Goal: Entertainment & Leisure: Browse casually

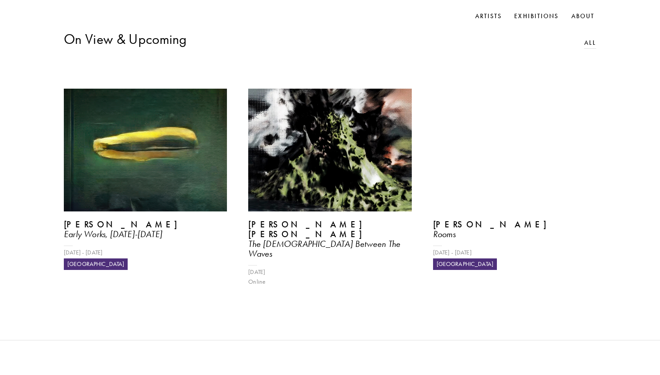
scroll to position [389, 0]
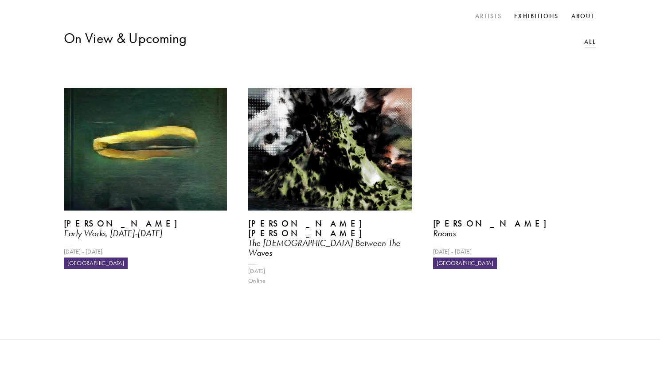
click at [487, 16] on link "Artists" at bounding box center [489, 16] width 31 height 13
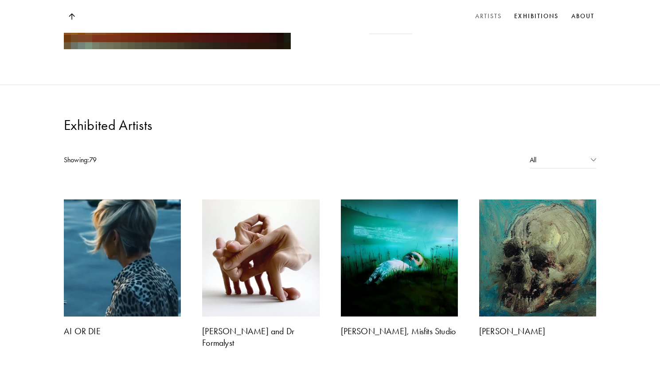
scroll to position [658, 0]
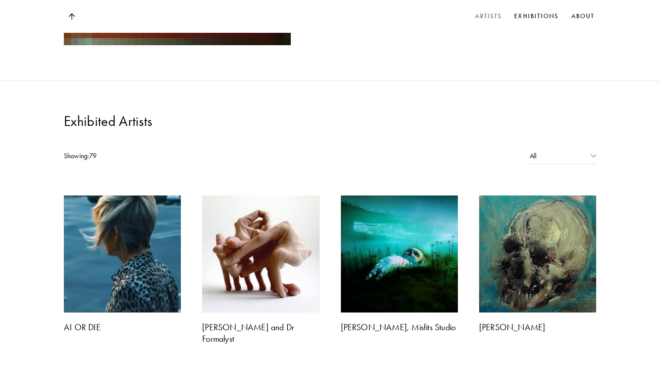
click at [525, 148] on div "Showing: 79 All All AI Contemporary Estate" at bounding box center [330, 156] width 660 height 17
click at [545, 148] on div "All" at bounding box center [563, 156] width 67 height 17
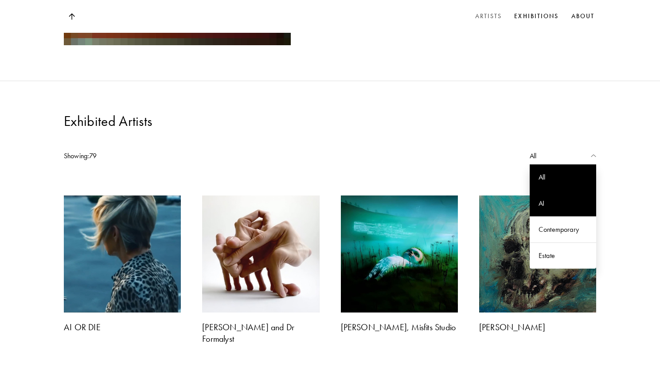
click at [542, 190] on div "AI" at bounding box center [563, 203] width 67 height 26
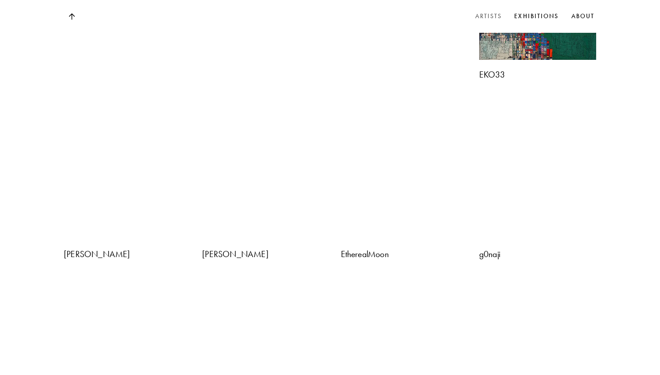
scroll to position [1357, 0]
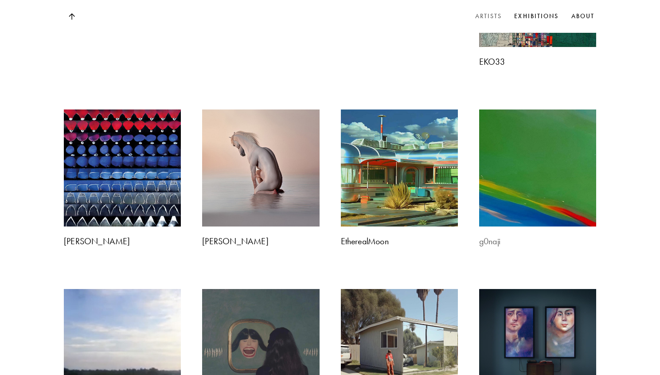
click at [486, 216] on img at bounding box center [537, 167] width 123 height 123
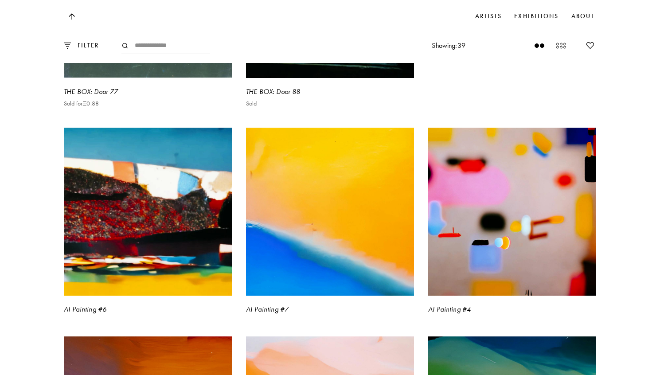
scroll to position [2477, 0]
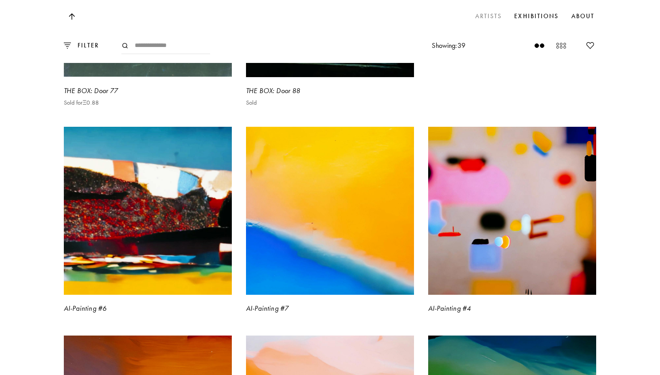
click at [487, 17] on link "Artists" at bounding box center [489, 16] width 31 height 13
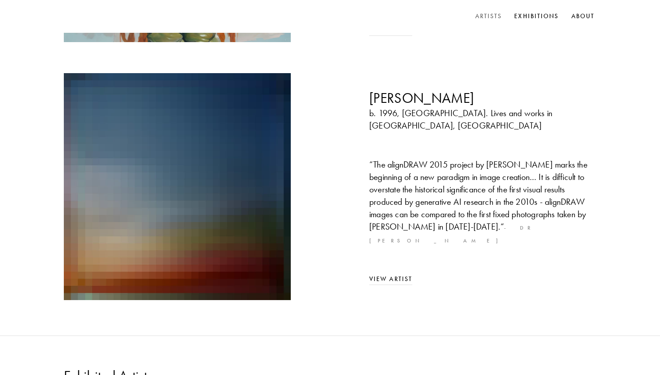
scroll to position [423, 0]
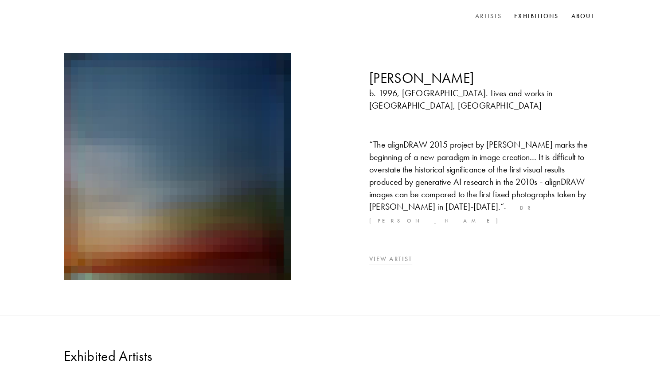
click at [410, 255] on link "View Artist" at bounding box center [390, 259] width 43 height 8
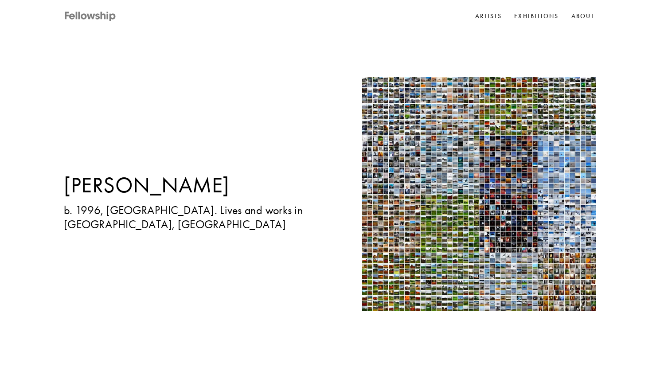
click at [100, 16] on icon at bounding box center [90, 16] width 53 height 11
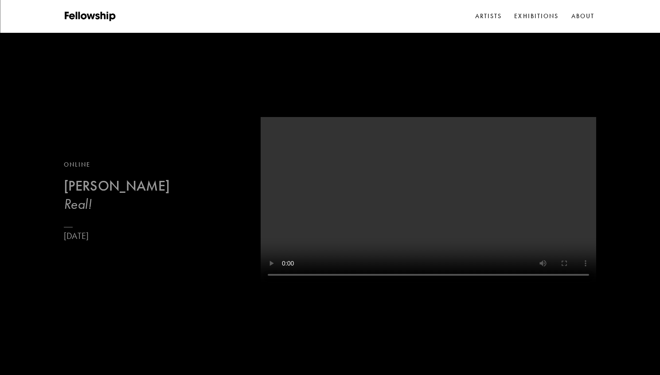
click at [114, 187] on b "[PERSON_NAME]" at bounding box center [117, 185] width 106 height 17
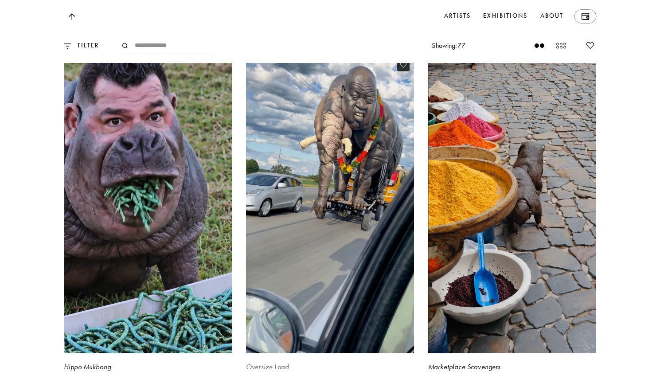
scroll to position [1552, 0]
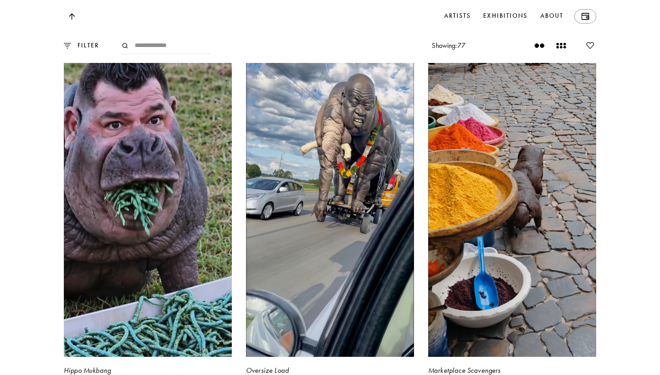
click at [557, 51] on icon at bounding box center [561, 45] width 11 height 11
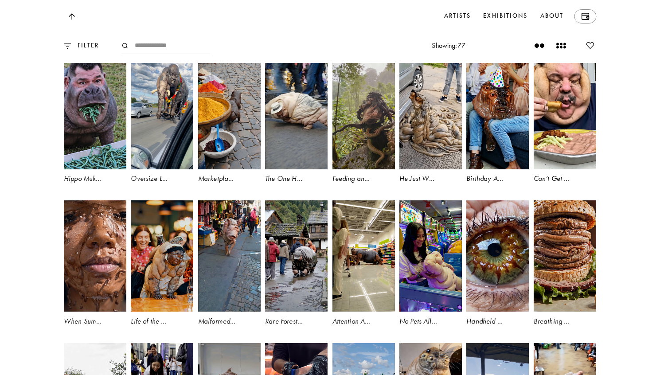
click at [539, 48] on circle at bounding box center [537, 46] width 4 height 4
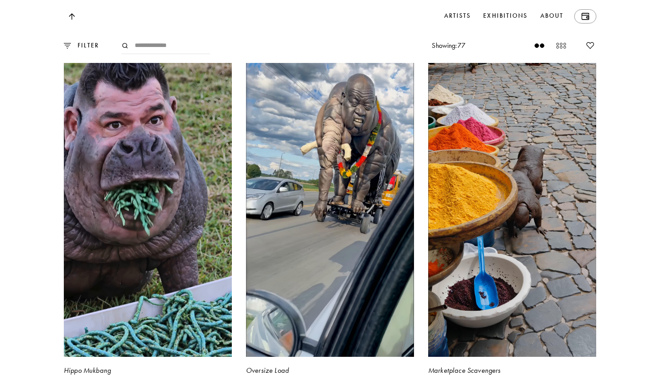
click at [67, 48] on img at bounding box center [67, 46] width 7 height 6
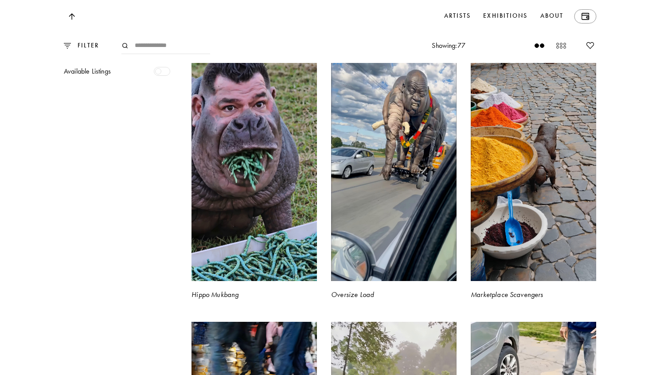
click at [164, 76] on div at bounding box center [162, 71] width 16 height 9
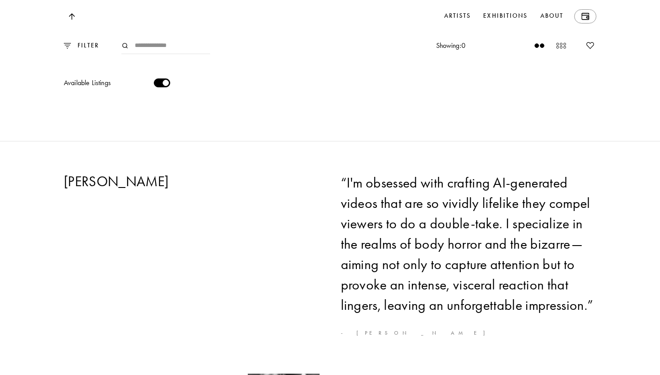
scroll to position [1530, 0]
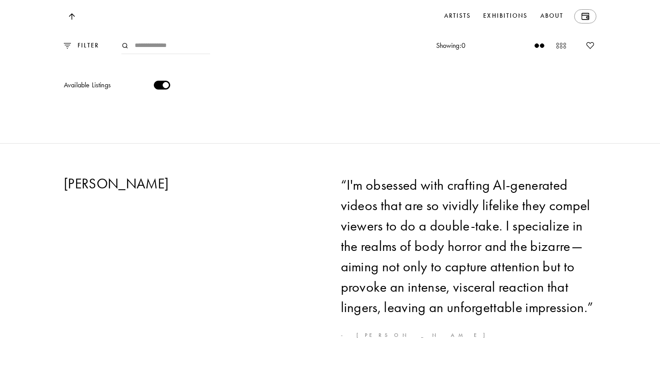
click at [162, 90] on div at bounding box center [162, 85] width 16 height 9
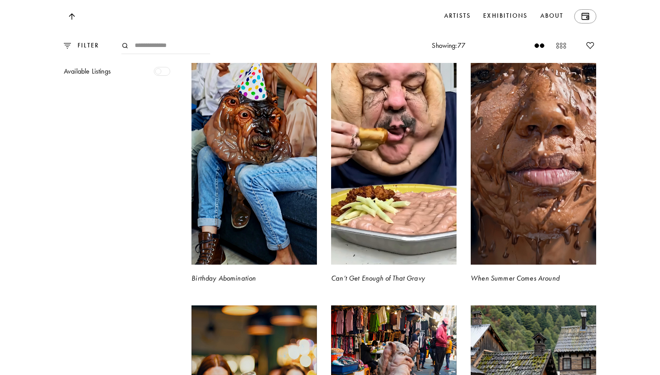
scroll to position [2097, 0]
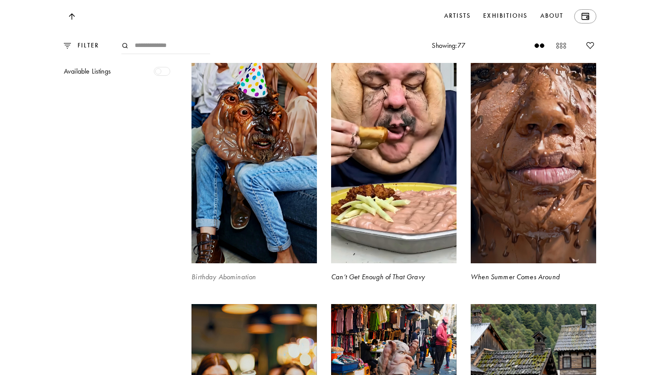
click at [230, 267] on video at bounding box center [254, 152] width 129 height 230
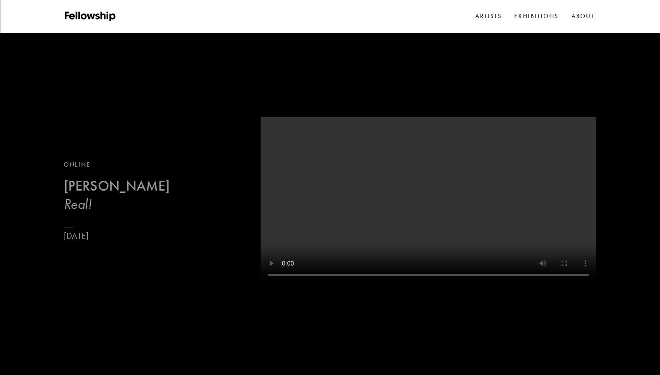
click at [154, 189] on b "[PERSON_NAME]" at bounding box center [117, 185] width 106 height 17
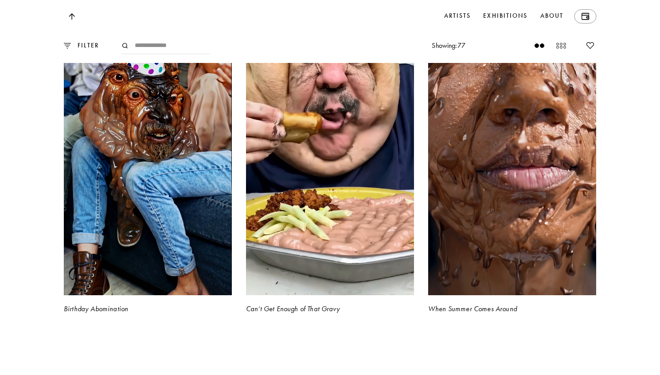
scroll to position [2300, 0]
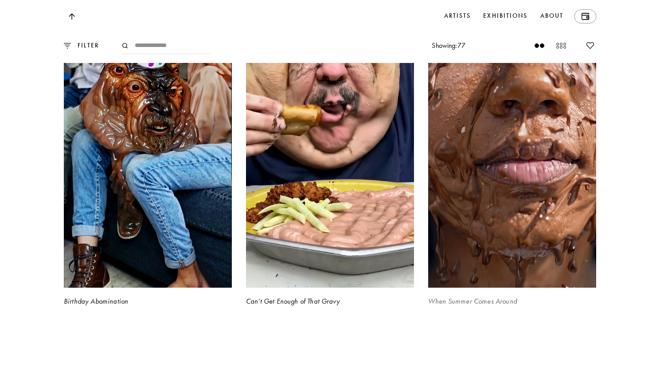
click at [448, 213] on video at bounding box center [512, 139] width 173 height 308
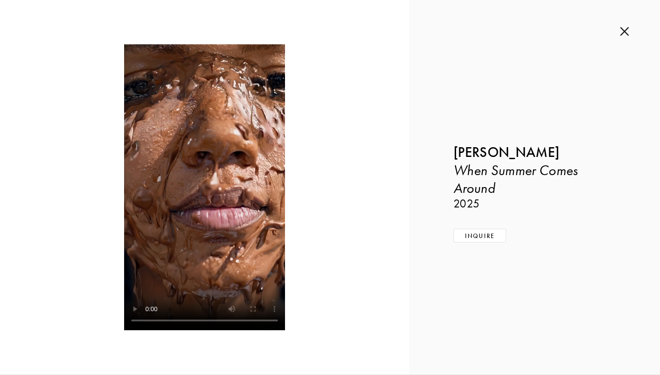
click at [624, 34] on img at bounding box center [624, 32] width 9 height 10
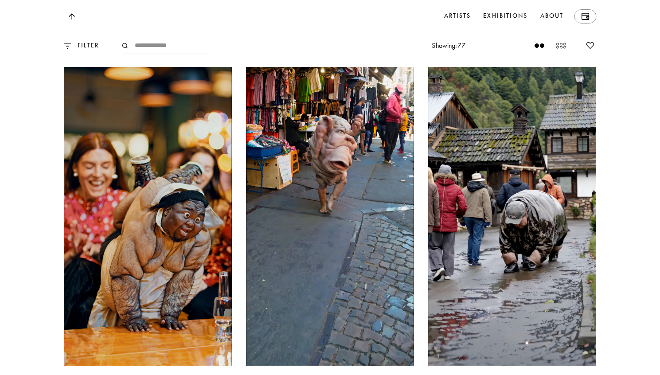
scroll to position [2575, 0]
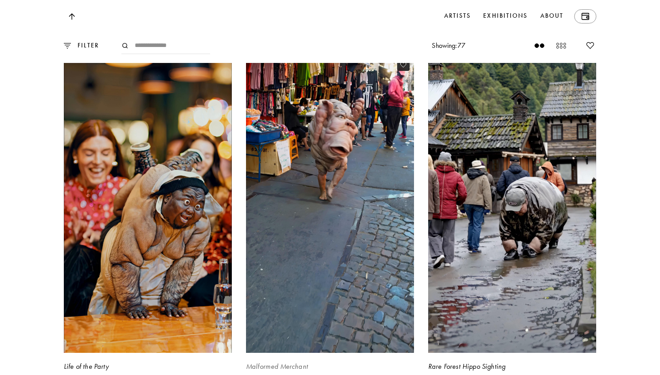
click at [341, 261] on video at bounding box center [329, 204] width 173 height 308
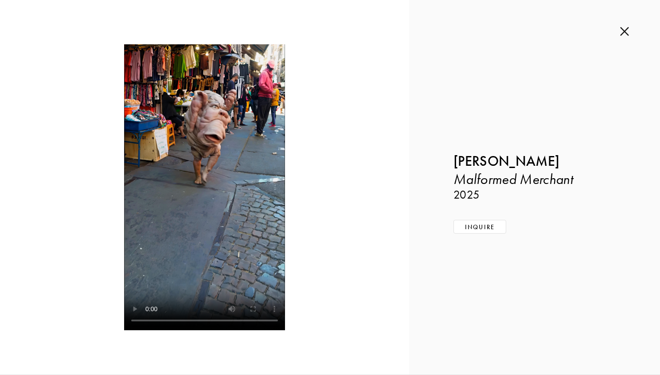
click at [626, 34] on img at bounding box center [624, 32] width 9 height 10
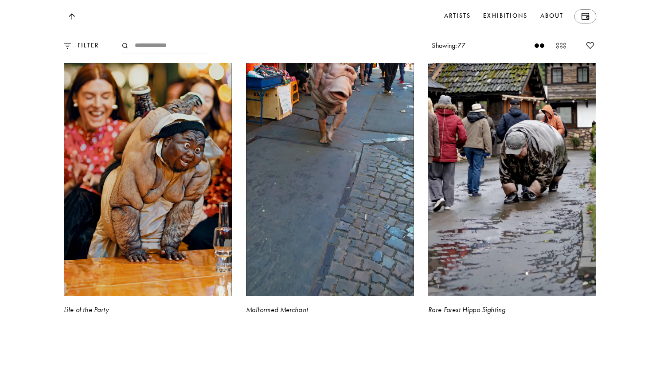
scroll to position [2634, 0]
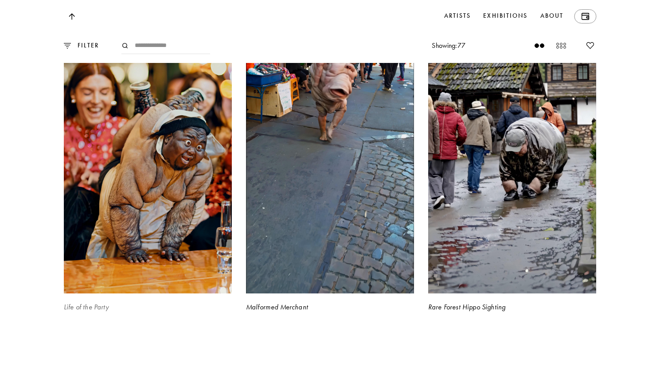
click at [133, 252] on video at bounding box center [147, 144] width 173 height 308
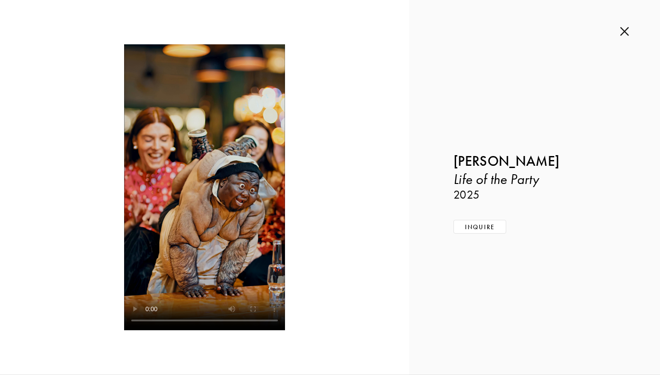
click at [624, 31] on img at bounding box center [624, 32] width 9 height 10
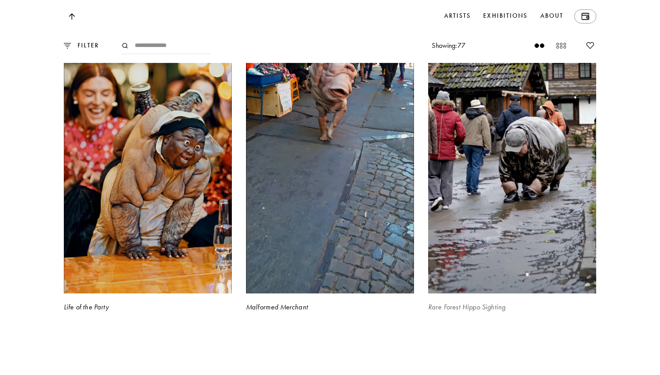
click at [513, 201] on video at bounding box center [512, 144] width 173 height 308
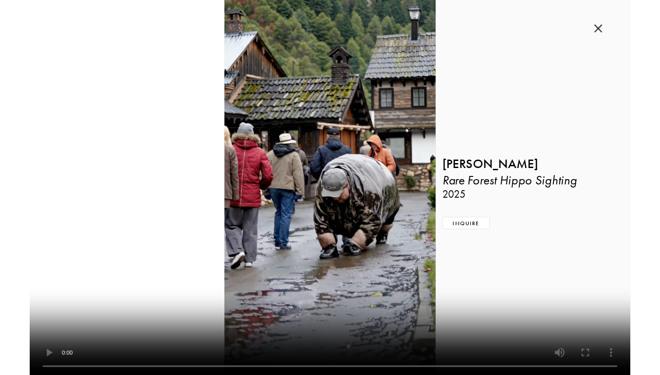
scroll to position [2633, 0]
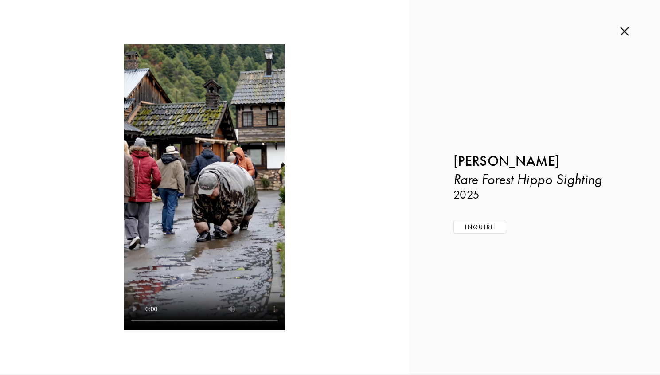
click at [623, 29] on img at bounding box center [624, 32] width 9 height 10
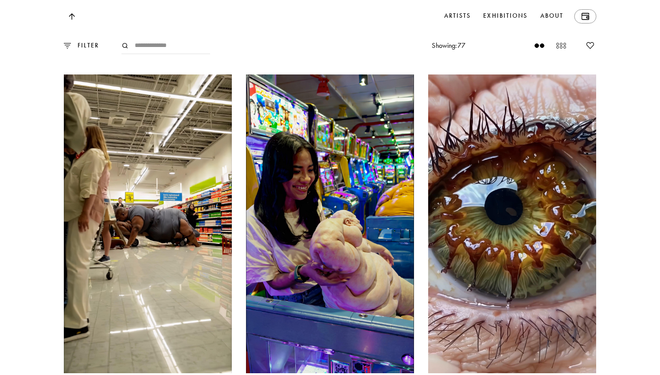
scroll to position [2904, 0]
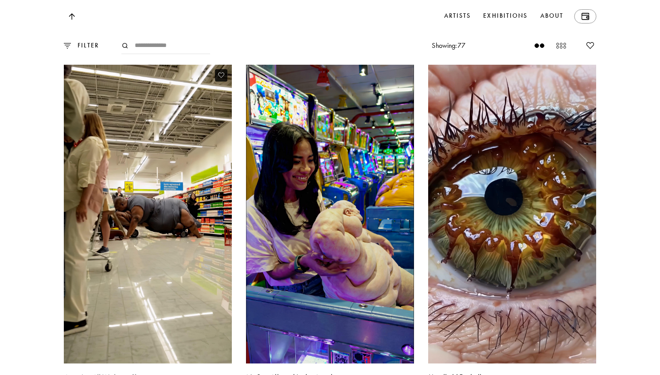
click at [180, 229] on video at bounding box center [147, 214] width 173 height 308
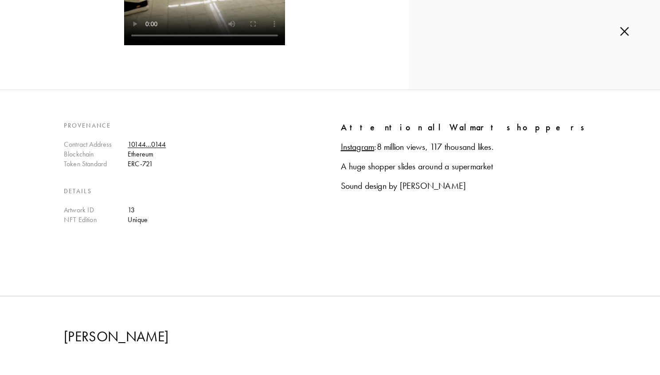
scroll to position [286, 0]
click at [627, 32] on img at bounding box center [624, 32] width 9 height 10
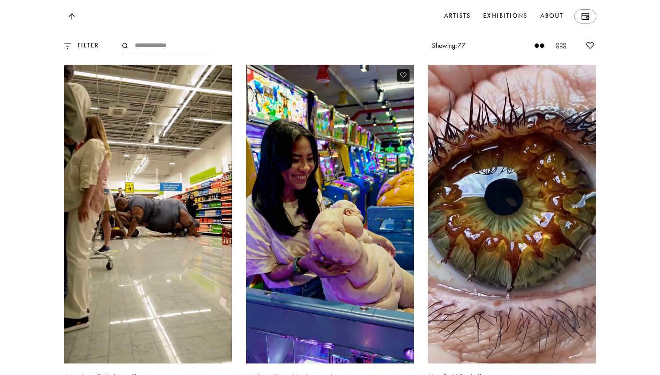
click at [351, 278] on video at bounding box center [329, 214] width 173 height 308
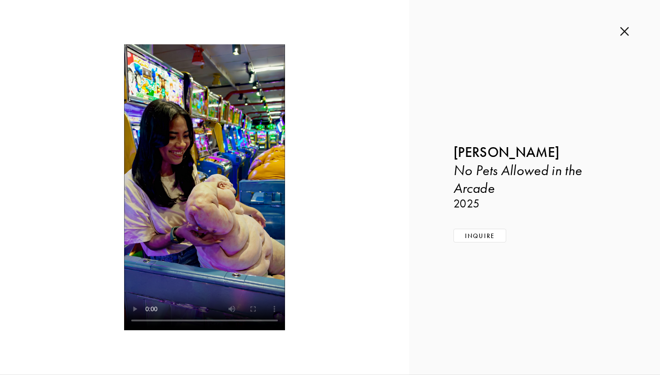
click at [625, 30] on img at bounding box center [624, 32] width 9 height 10
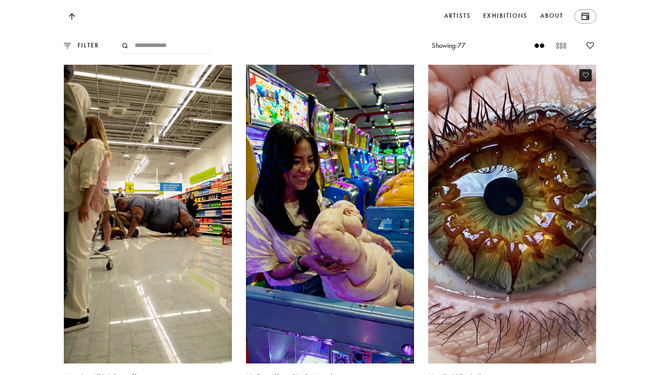
click at [440, 262] on video at bounding box center [512, 214] width 173 height 308
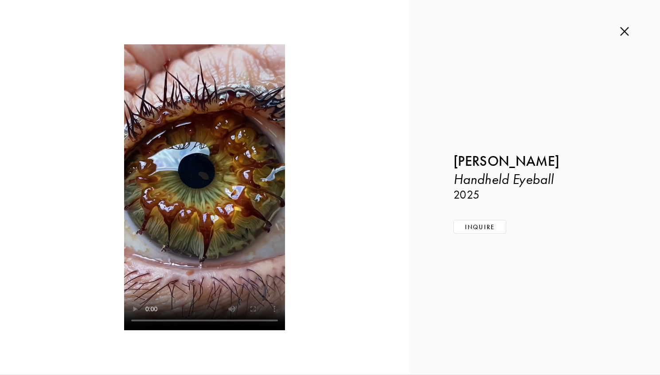
click at [627, 27] on img at bounding box center [624, 32] width 9 height 10
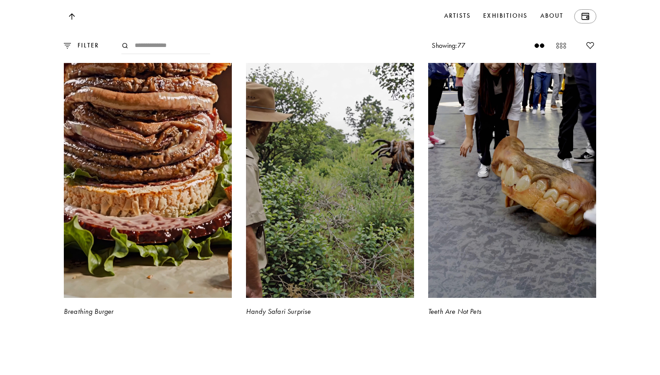
scroll to position [3310, 0]
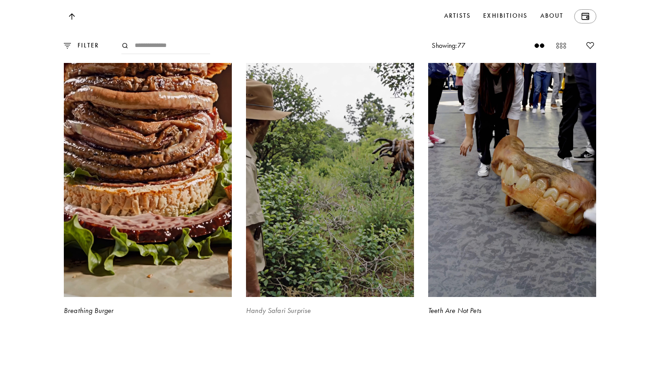
click at [396, 209] on video at bounding box center [329, 148] width 173 height 308
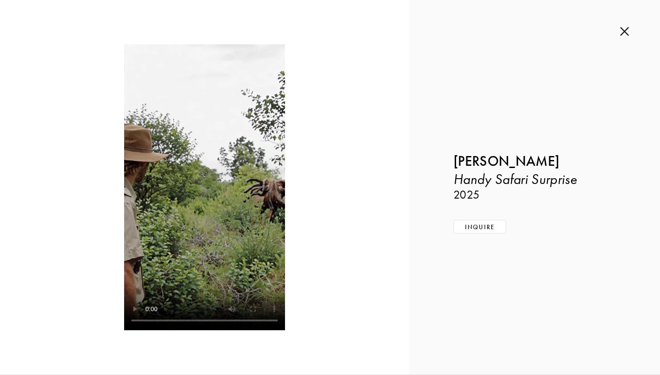
click at [625, 31] on img at bounding box center [624, 32] width 9 height 10
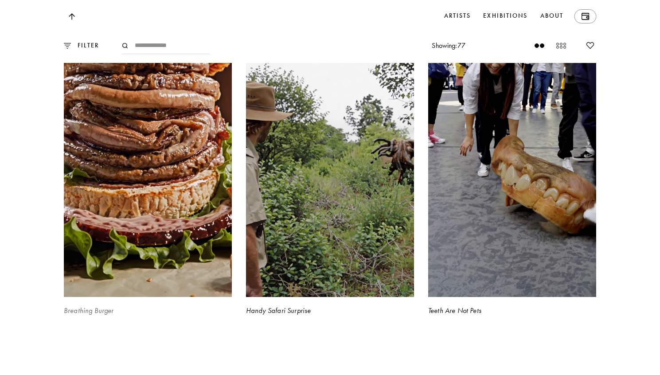
click at [162, 247] on video at bounding box center [147, 148] width 173 height 308
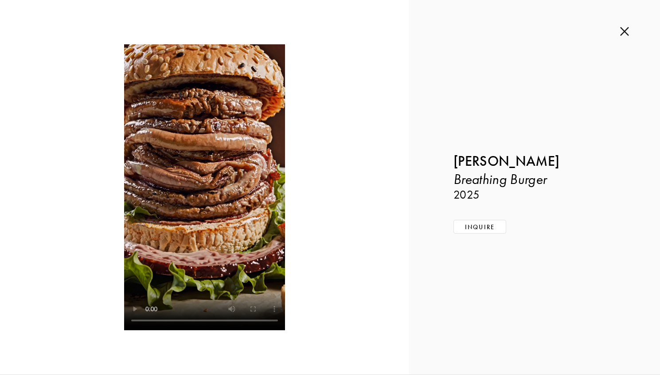
click at [623, 32] on img at bounding box center [624, 32] width 9 height 10
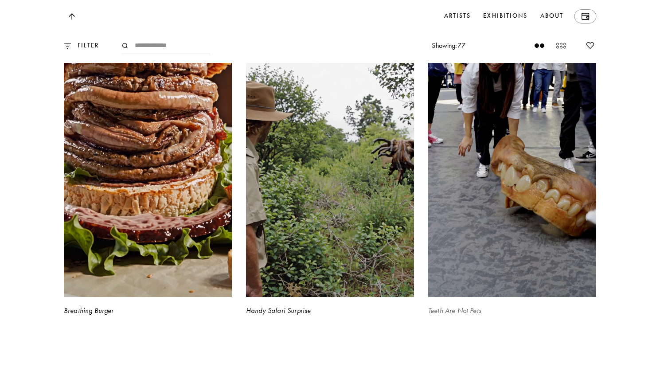
click at [443, 247] on video at bounding box center [512, 148] width 173 height 308
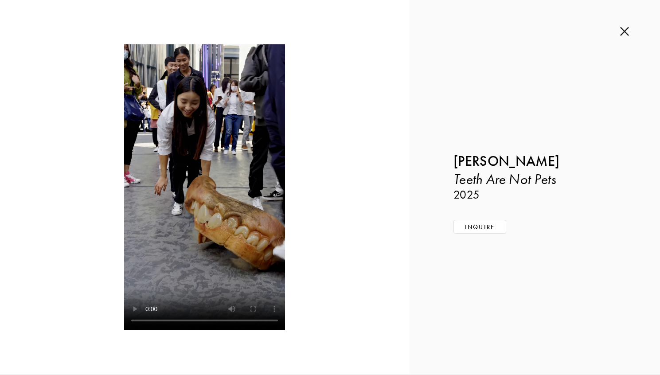
click at [628, 30] on img at bounding box center [624, 32] width 9 height 10
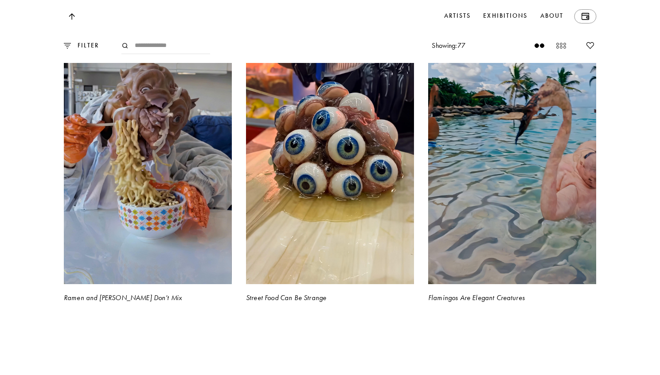
scroll to position [3663, 0]
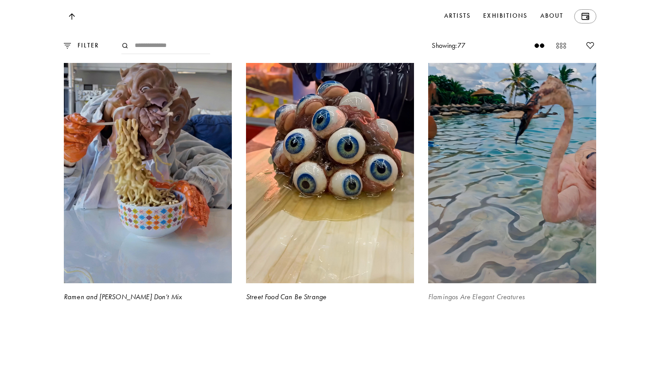
click at [457, 220] on video at bounding box center [512, 134] width 173 height 308
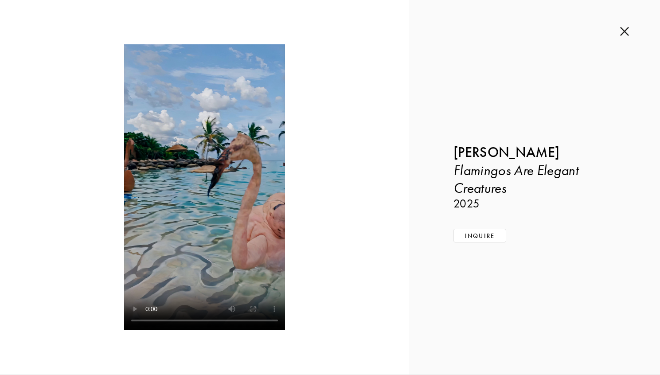
click at [628, 35] on img at bounding box center [624, 32] width 9 height 10
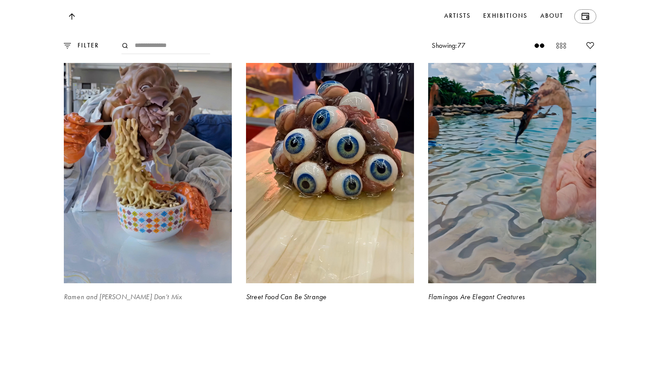
click at [165, 275] on video at bounding box center [147, 134] width 173 height 308
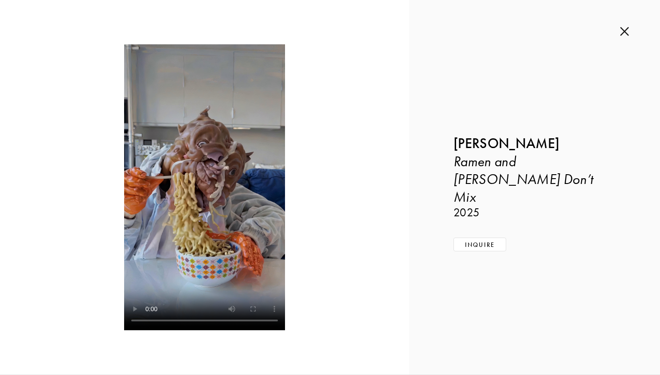
click at [624, 32] on img at bounding box center [624, 32] width 9 height 10
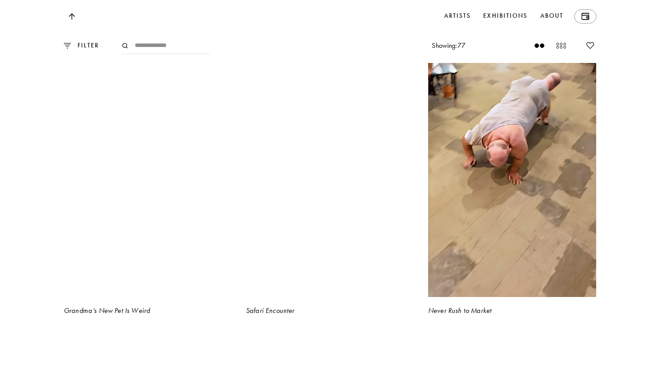
scroll to position [3990, 0]
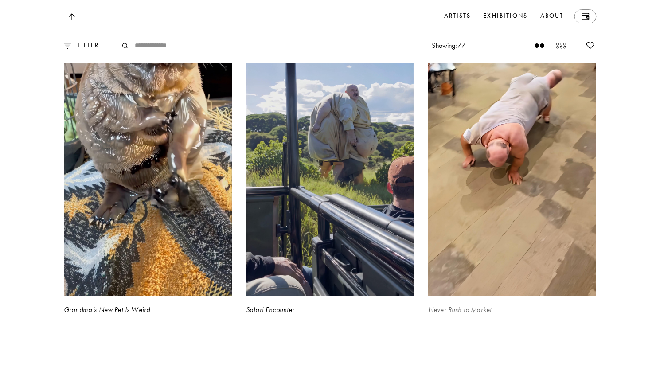
click at [481, 203] on video at bounding box center [512, 147] width 173 height 308
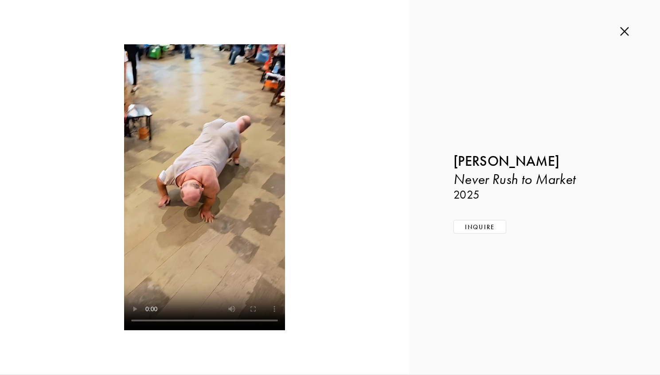
click at [626, 34] on img at bounding box center [624, 32] width 9 height 10
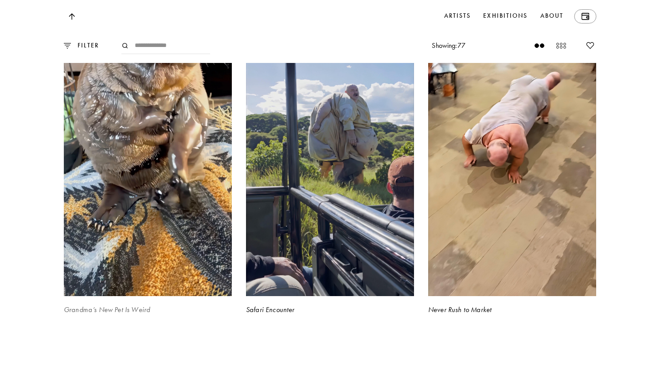
click at [213, 301] on video at bounding box center [147, 147] width 173 height 308
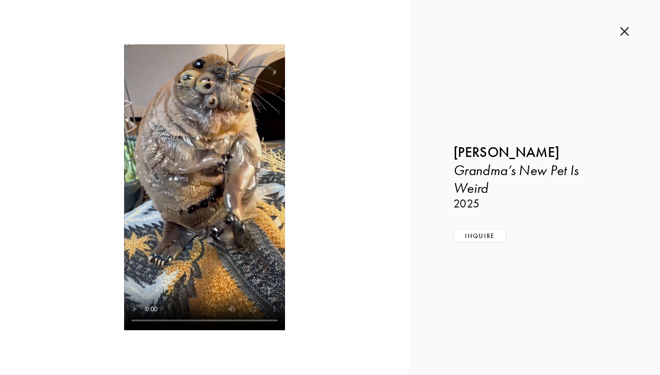
click at [623, 31] on img at bounding box center [624, 32] width 9 height 10
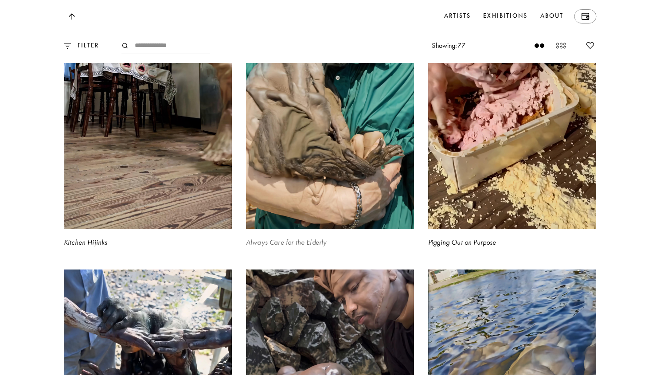
scroll to position [4402, 0]
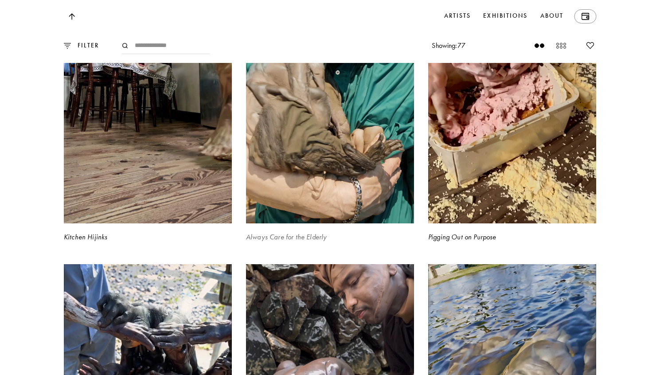
click at [398, 200] on video at bounding box center [329, 74] width 173 height 308
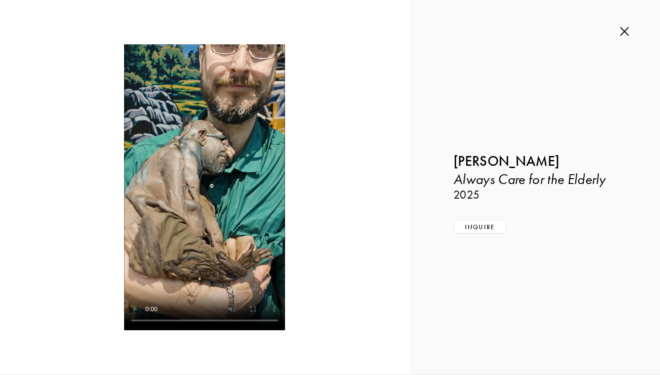
click at [623, 32] on img at bounding box center [624, 32] width 9 height 10
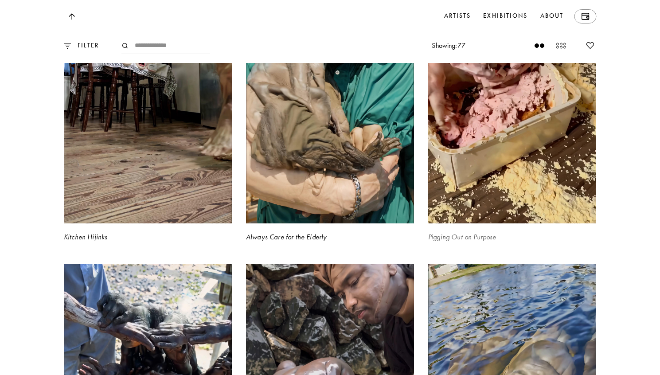
click at [447, 217] on video at bounding box center [512, 74] width 173 height 308
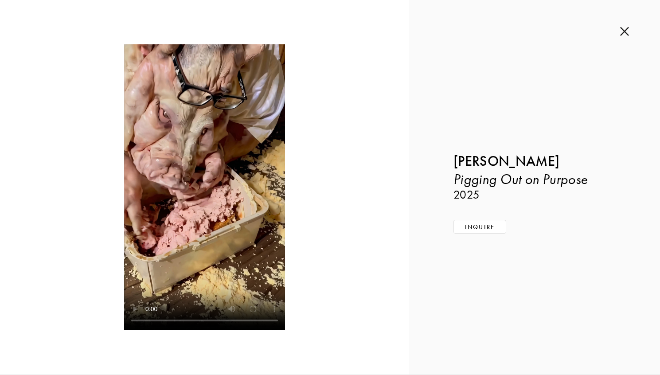
click at [627, 28] on img at bounding box center [624, 32] width 9 height 10
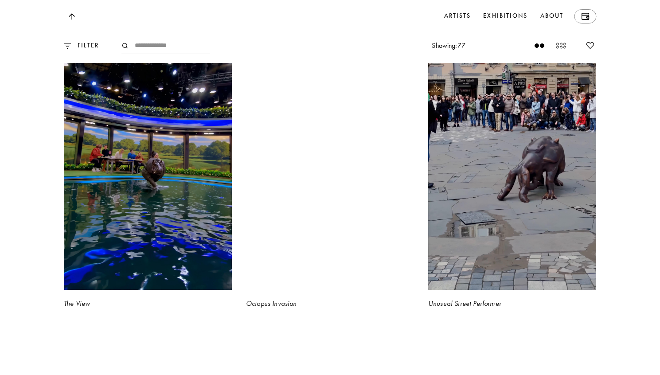
scroll to position [5022, 0]
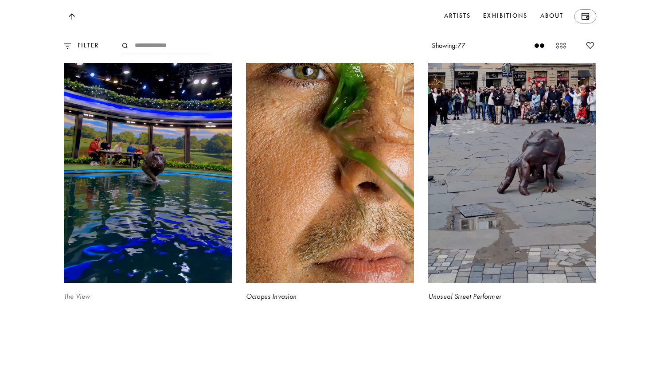
click at [215, 285] on video at bounding box center [147, 134] width 173 height 308
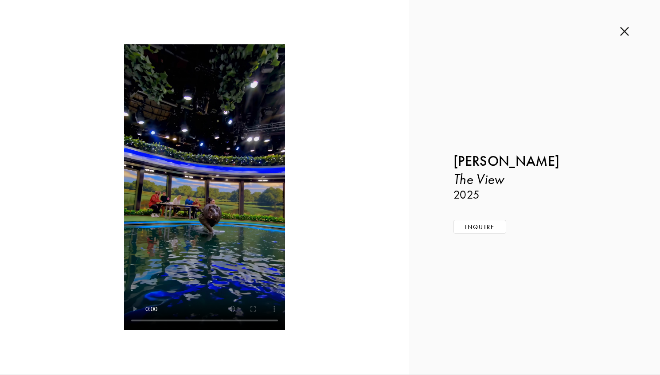
click at [625, 31] on img at bounding box center [624, 32] width 9 height 10
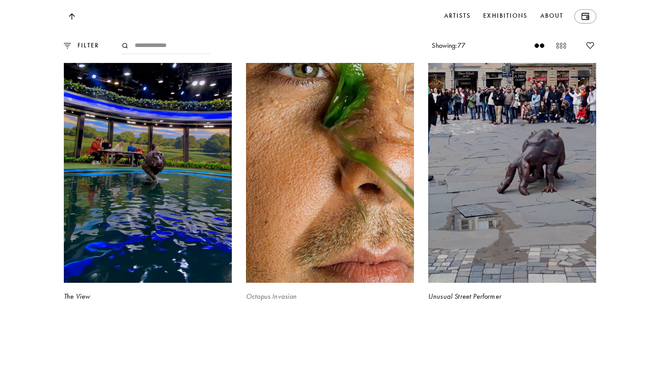
click at [351, 255] on video at bounding box center [329, 134] width 173 height 308
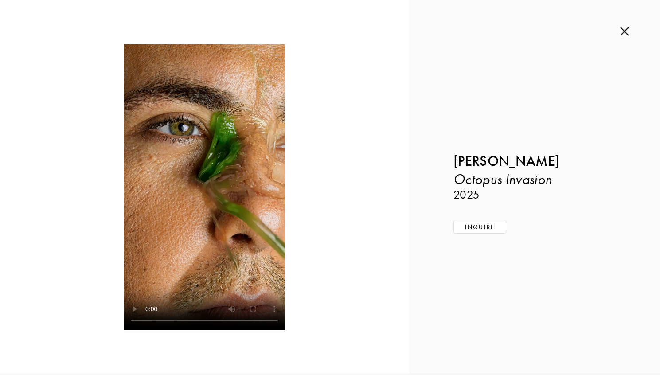
click at [628, 31] on img at bounding box center [624, 32] width 9 height 10
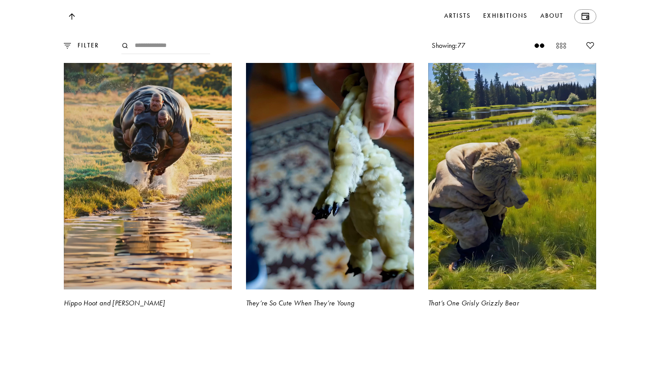
scroll to position [5355, 0]
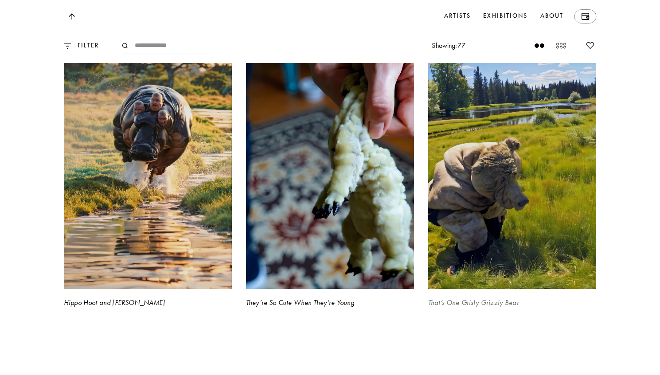
click at [472, 268] on video at bounding box center [512, 140] width 173 height 308
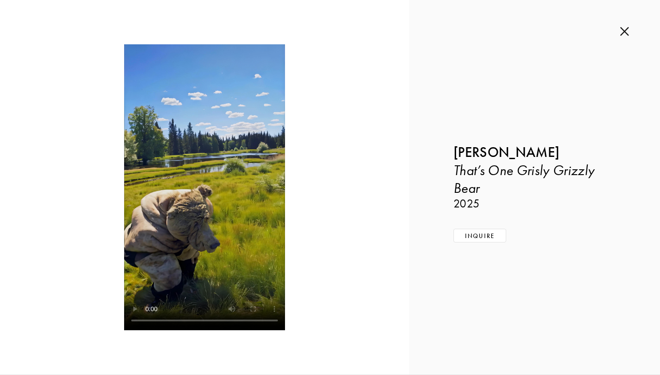
click at [628, 28] on img at bounding box center [624, 32] width 9 height 10
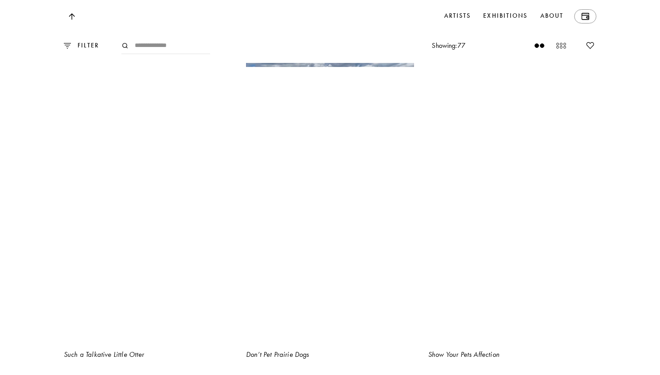
scroll to position [7683, 0]
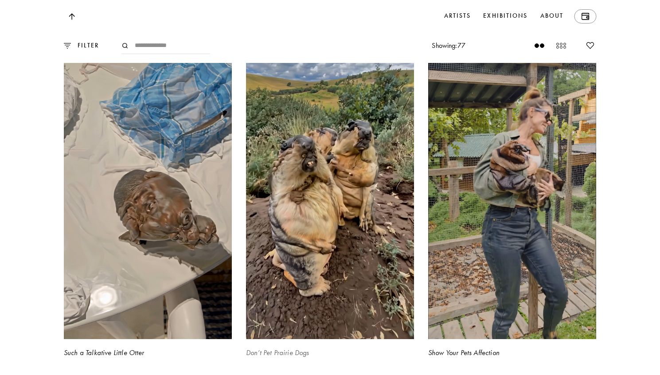
click at [346, 221] on video at bounding box center [329, 190] width 173 height 308
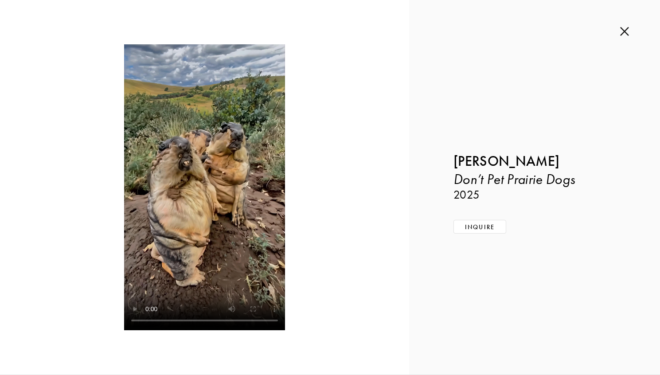
click at [627, 31] on img at bounding box center [624, 32] width 9 height 10
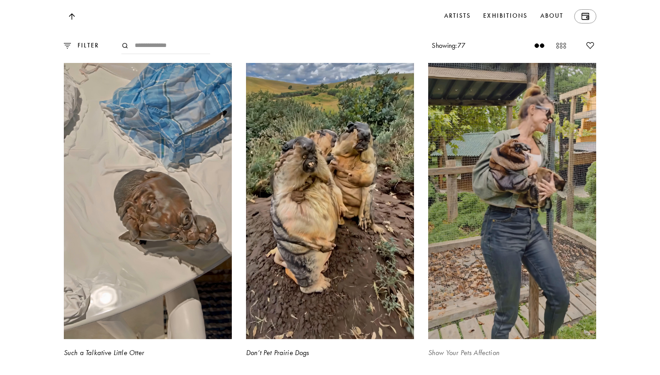
click at [476, 319] on video at bounding box center [512, 190] width 173 height 308
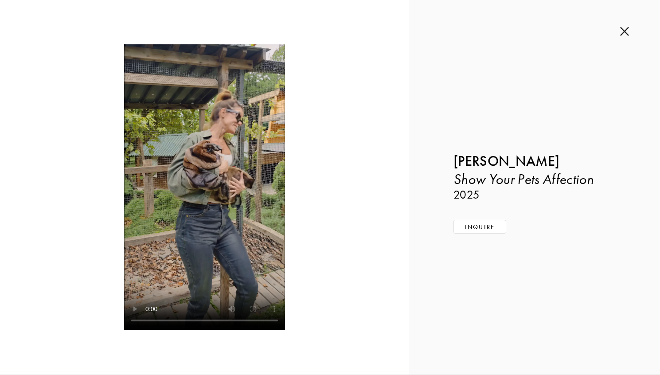
click at [624, 30] on img at bounding box center [624, 32] width 9 height 10
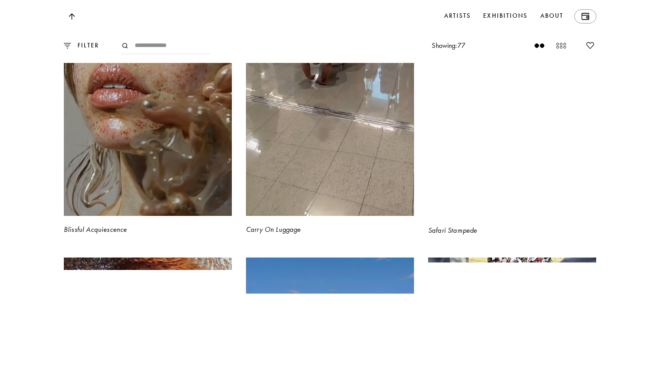
scroll to position [9174, 0]
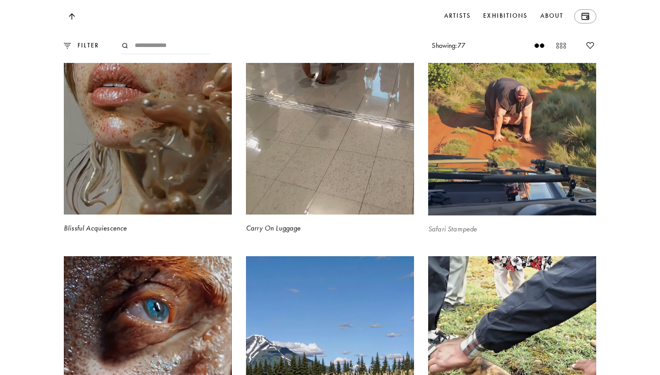
click at [491, 159] on video at bounding box center [512, 65] width 173 height 309
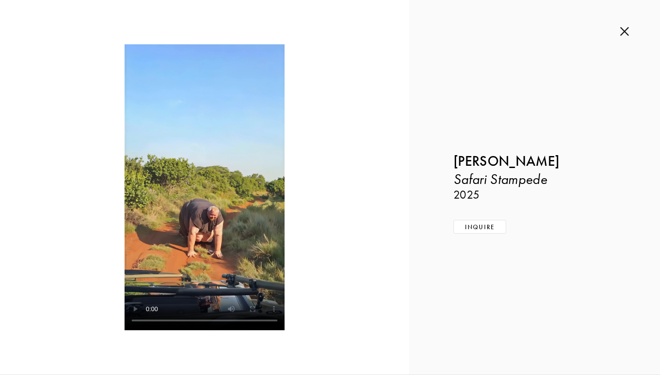
click at [623, 31] on img at bounding box center [624, 32] width 9 height 10
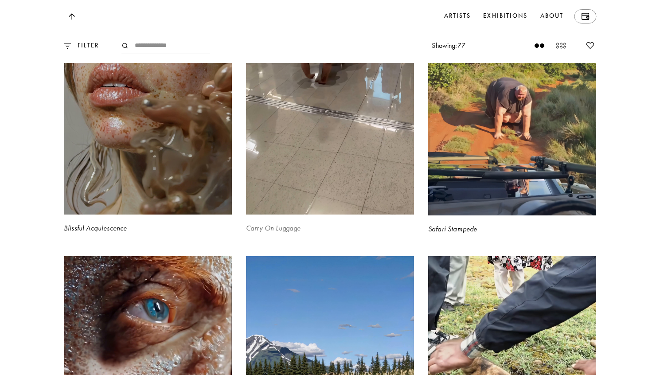
click at [334, 184] on video at bounding box center [329, 65] width 173 height 308
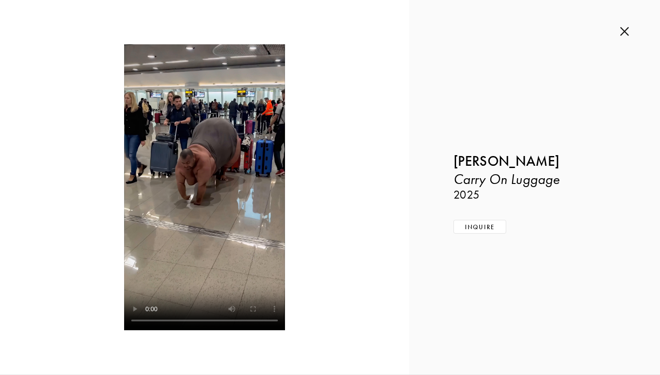
click at [628, 25] on div "Inquire about Carry On Luggage by Bennett Waisbren Submit Inquiry Back Bennett …" at bounding box center [534, 187] width 251 height 375
click at [624, 31] on img at bounding box center [624, 32] width 9 height 10
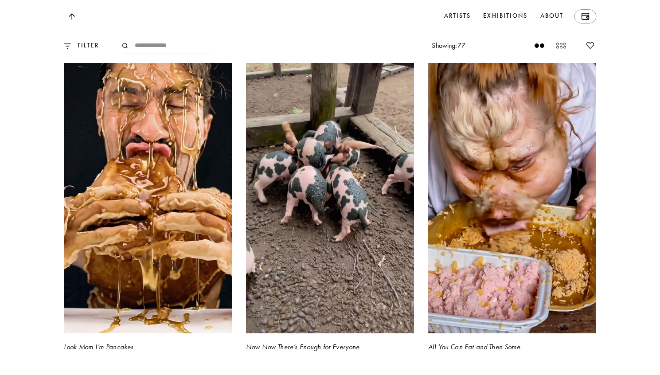
scroll to position [9740, 0]
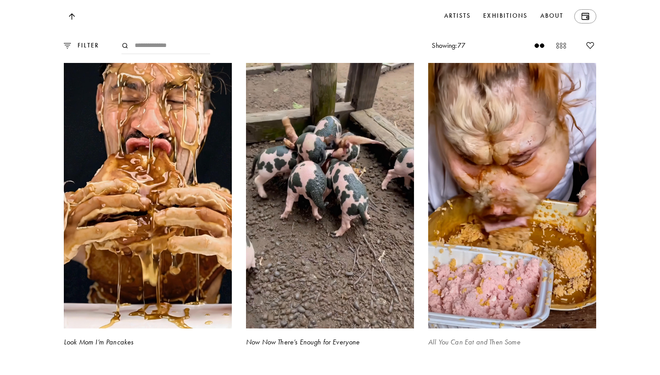
click at [431, 245] on video at bounding box center [512, 179] width 173 height 308
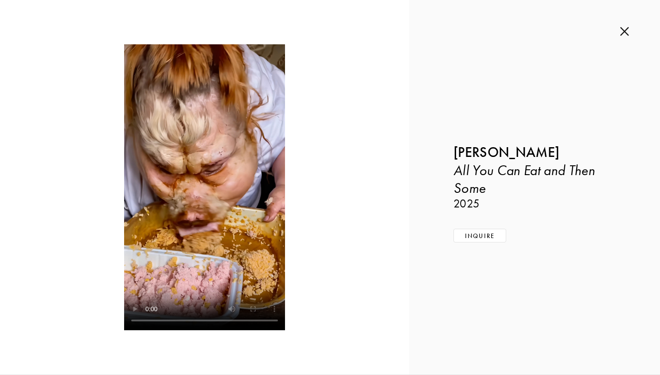
click at [624, 28] on img at bounding box center [624, 32] width 9 height 10
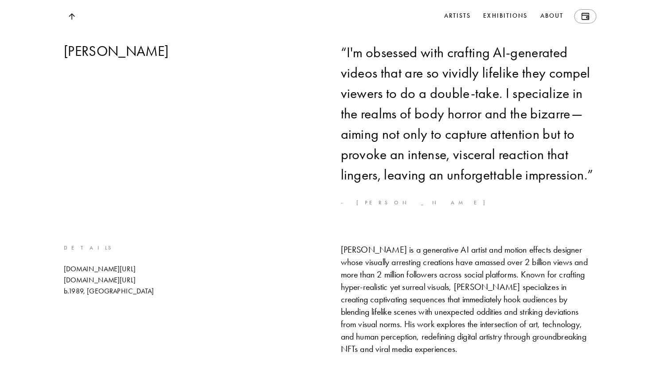
scroll to position [10523, 0]
